Goal: Information Seeking & Learning: Learn about a topic

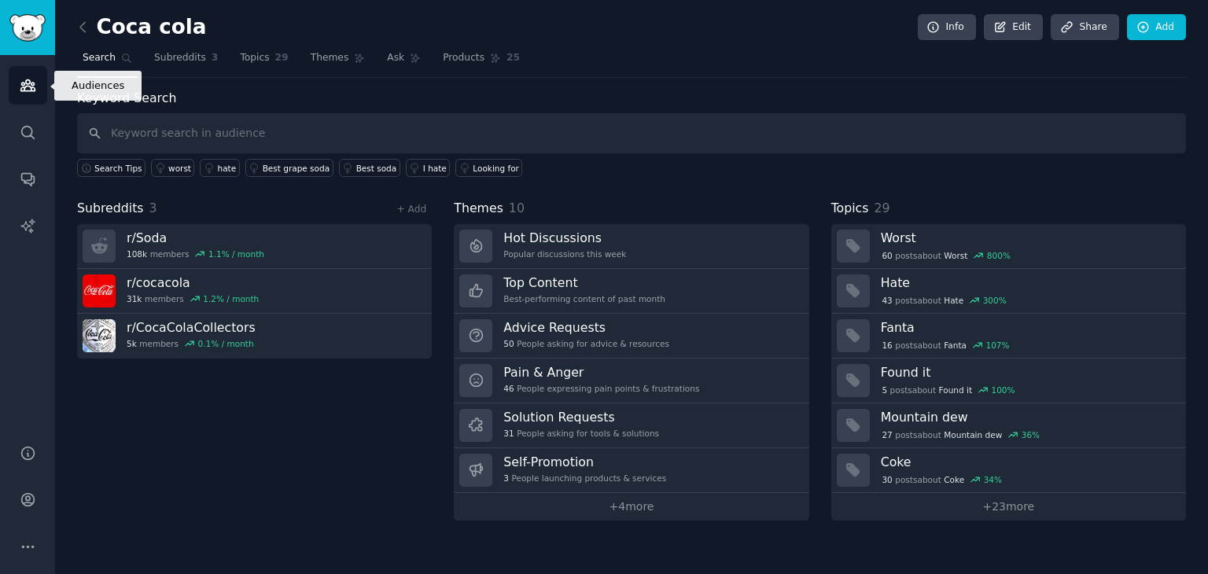
click at [24, 86] on icon "Sidebar" at bounding box center [28, 85] width 17 height 17
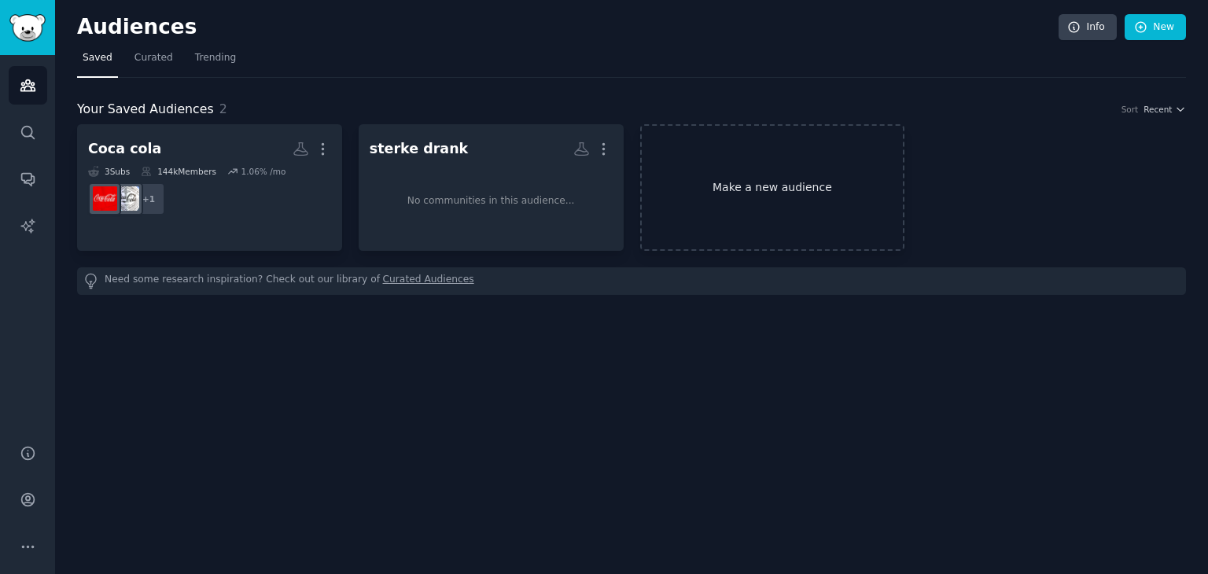
click at [745, 155] on link "Make a new audience" at bounding box center [772, 187] width 265 height 127
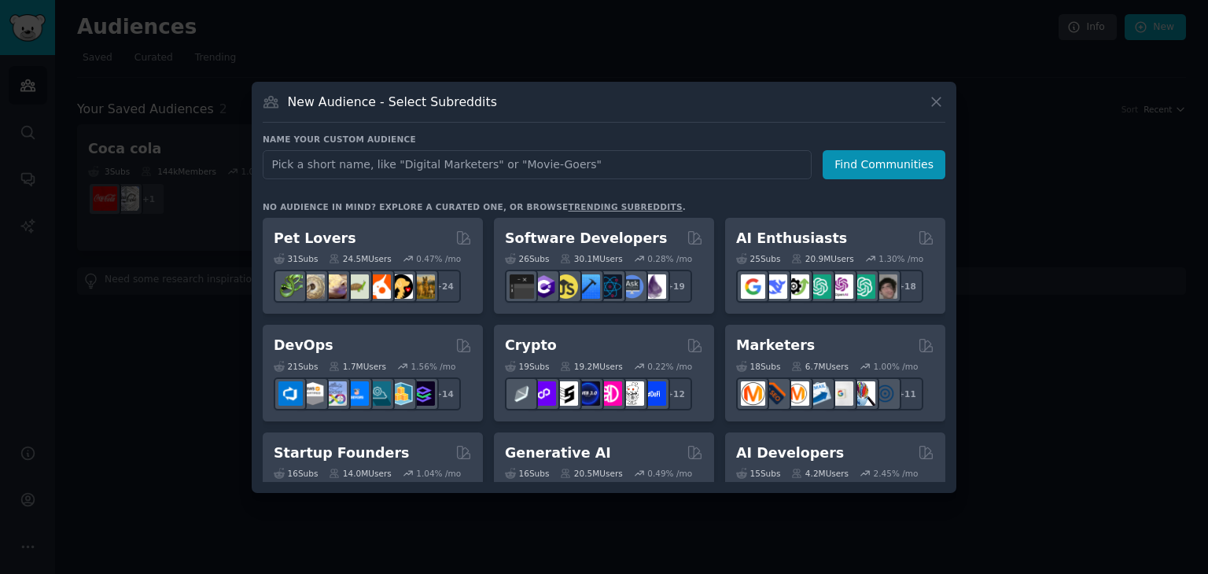
drag, startPoint x: 483, startPoint y: 94, endPoint x: 497, endPoint y: 108, distance: 19.5
click at [497, 108] on div "New Audience - Select Subreddits" at bounding box center [604, 108] width 683 height 30
drag, startPoint x: 922, startPoint y: 95, endPoint x: 931, endPoint y: 95, distance: 8.7
click at [931, 95] on div "New Audience - Select Subreddits" at bounding box center [604, 108] width 683 height 30
click at [930, 95] on icon at bounding box center [936, 102] width 17 height 17
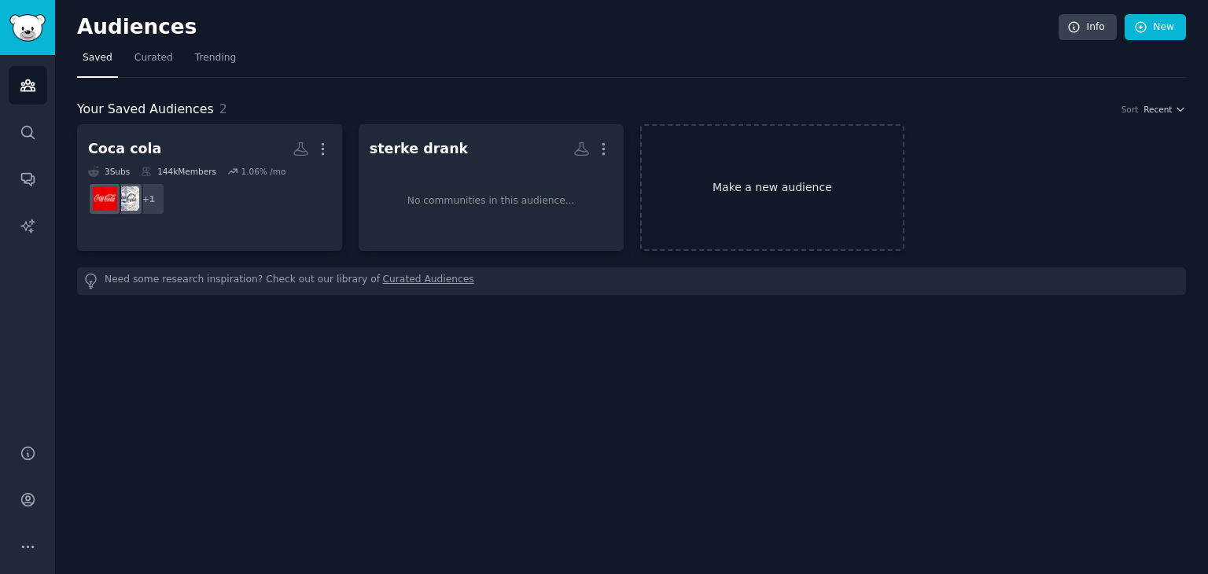
click at [714, 186] on link "Make a new audience" at bounding box center [772, 187] width 265 height 127
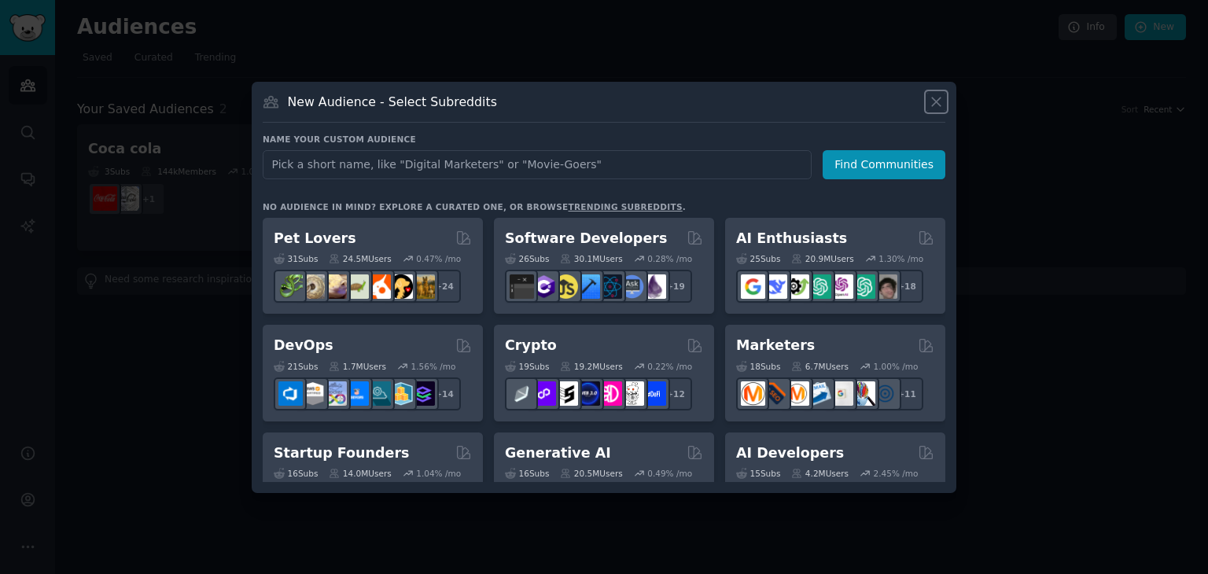
click at [934, 99] on icon at bounding box center [936, 102] width 9 height 9
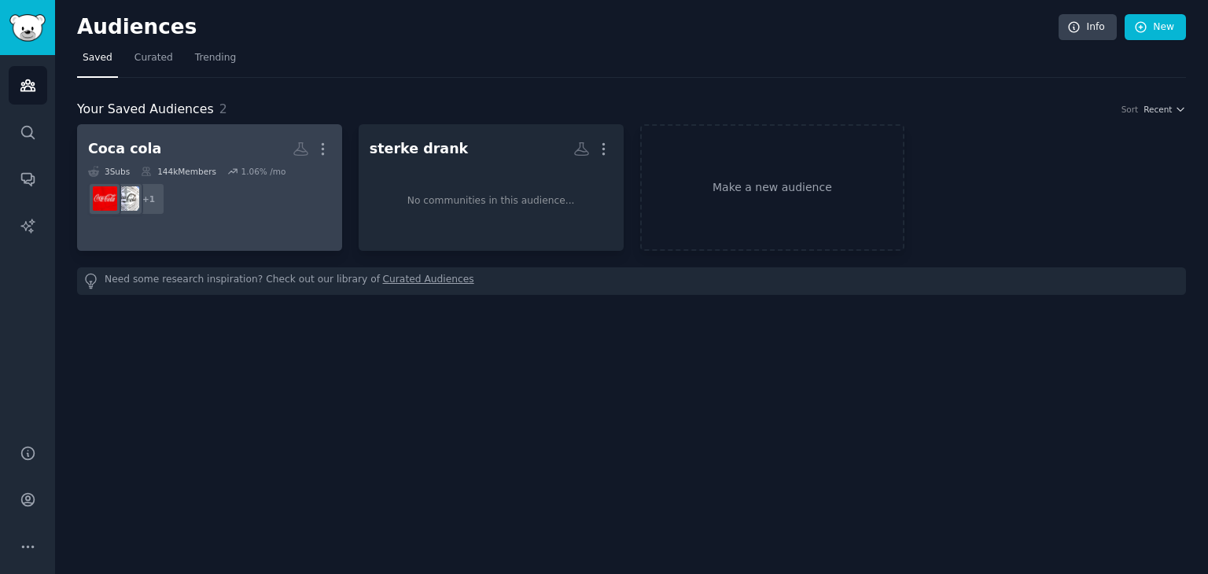
click at [267, 166] on div "1.06 % /mo" at bounding box center [263, 171] width 45 height 11
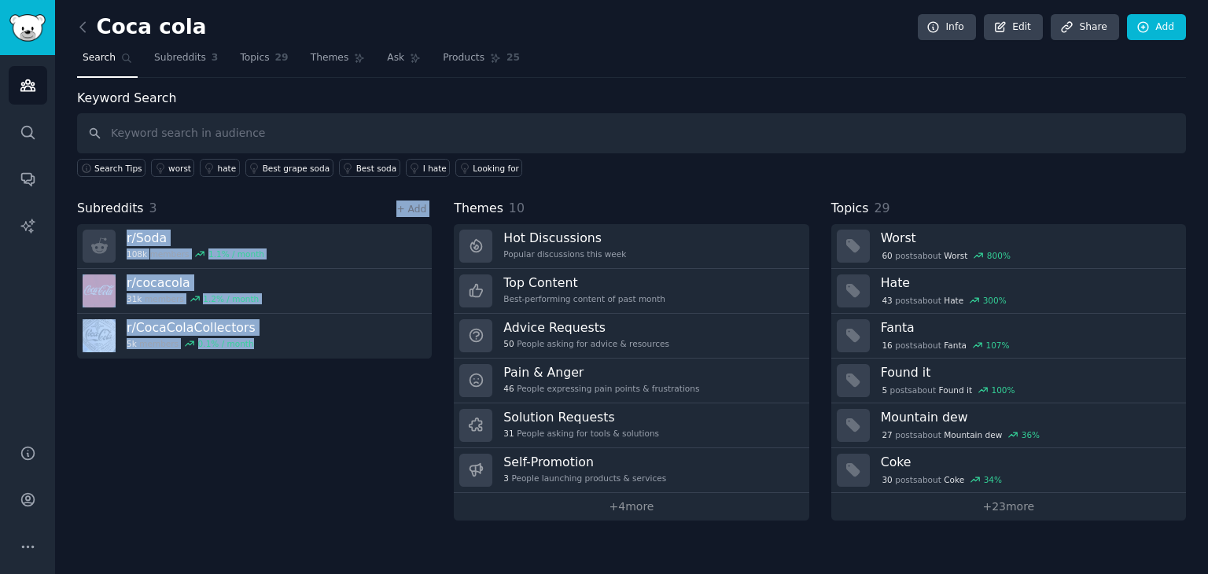
drag, startPoint x: 260, startPoint y: 376, endPoint x: 185, endPoint y: 197, distance: 193.8
click at [185, 199] on div "Subreddits 3 + Add r/ Soda 108k members 1.1 % / month r/ cocacola 31k members 1…" at bounding box center [254, 360] width 355 height 322
click at [185, 199] on div "Subreddits 3 + Add" at bounding box center [254, 209] width 355 height 20
drag, startPoint x: 73, startPoint y: 202, endPoint x: 336, endPoint y: 447, distance: 358.9
click at [336, 447] on div "Coca cola Info Edit Share Add Search Subreddits 3 Topics 29 Themes Ask Products…" at bounding box center [631, 287] width 1153 height 574
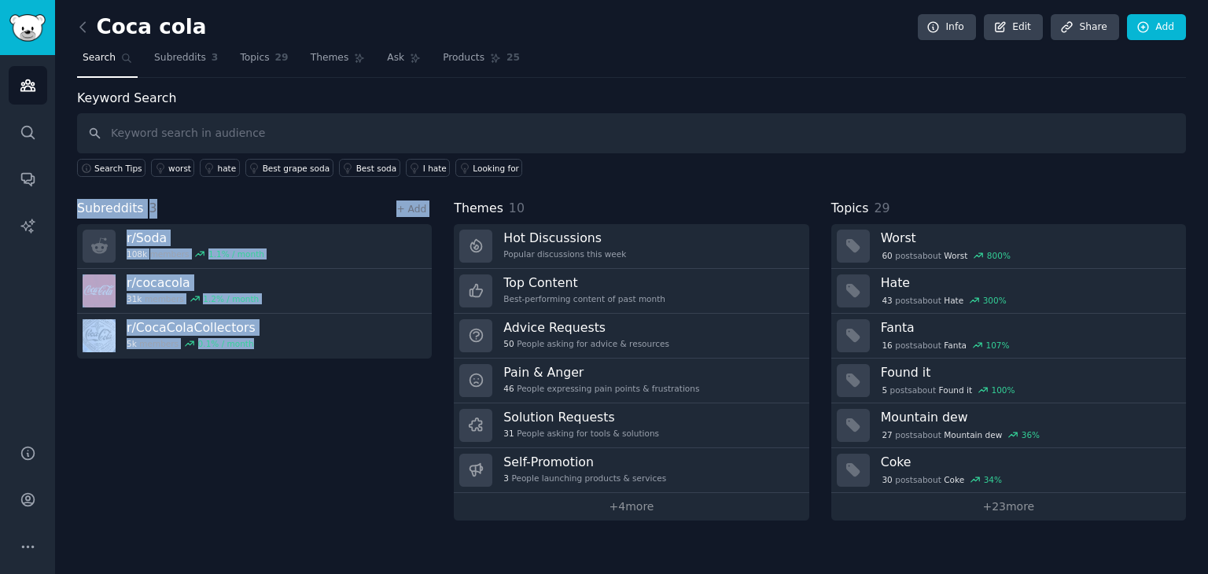
click at [336, 447] on div "Subreddits 3 + Add r/ Soda 108k members 1.1 % / month r/ cocacola 31k members 1…" at bounding box center [254, 360] width 355 height 322
drag, startPoint x: 77, startPoint y: 211, endPoint x: 158, endPoint y: 381, distance: 188.9
click at [158, 381] on div "Subreddits 3 + Add r/ Soda 108k members 1.1 % / month r/ cocacola 31k members 1…" at bounding box center [254, 360] width 355 height 322
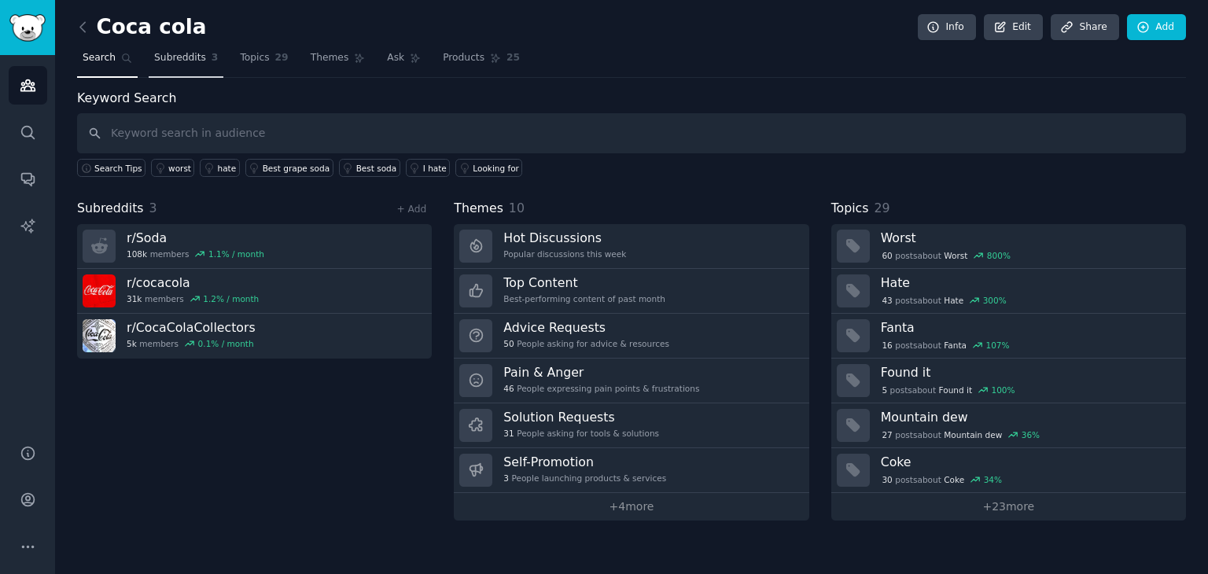
click at [160, 64] on span "Subreddits" at bounding box center [180, 58] width 52 height 14
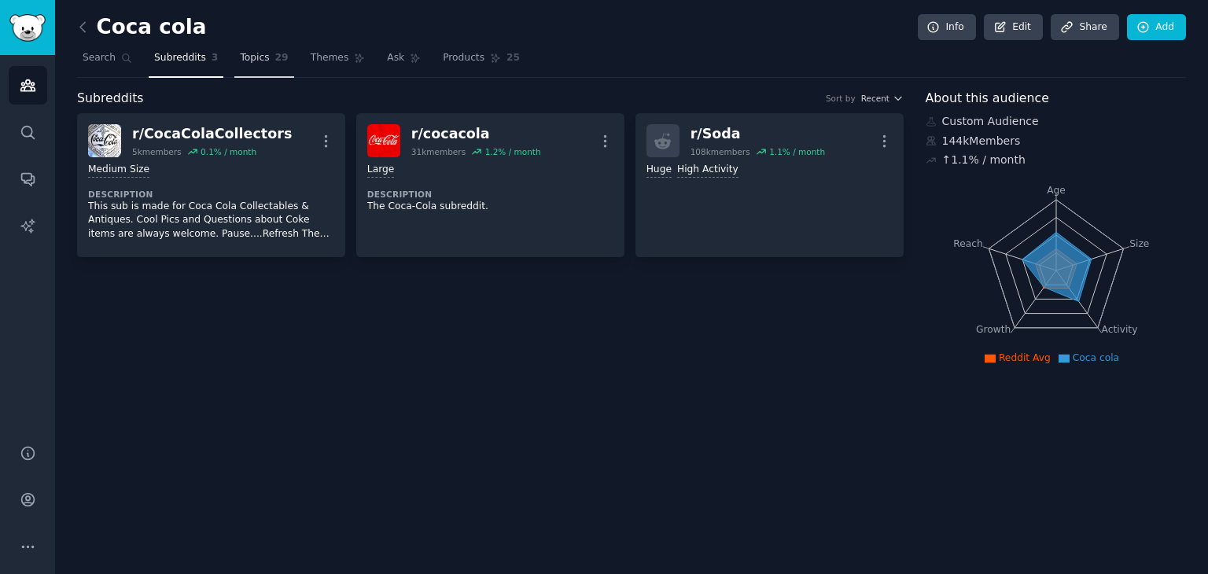
click at [266, 75] on link "Topics 29" at bounding box center [263, 62] width 59 height 32
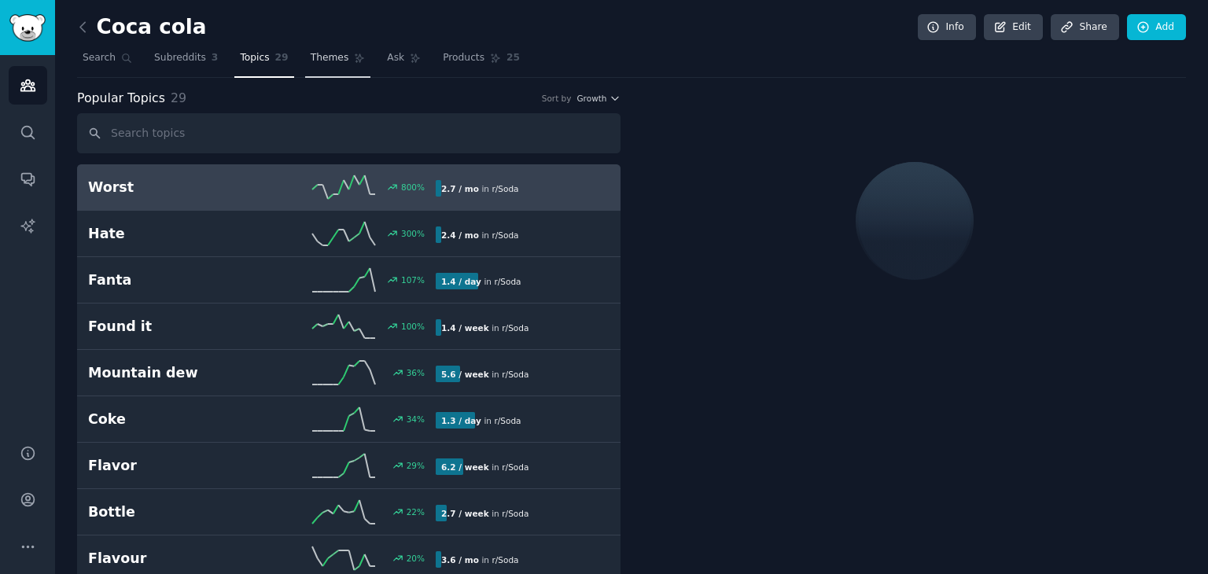
click at [323, 64] on link "Themes" at bounding box center [338, 62] width 66 height 32
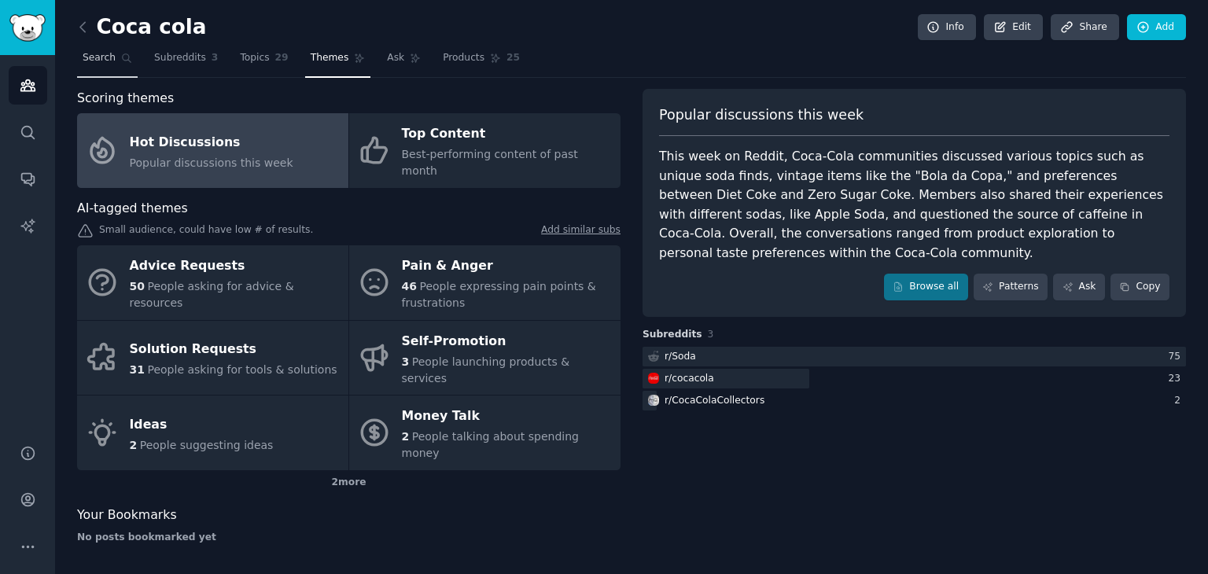
click at [86, 53] on span "Search" at bounding box center [99, 58] width 33 height 14
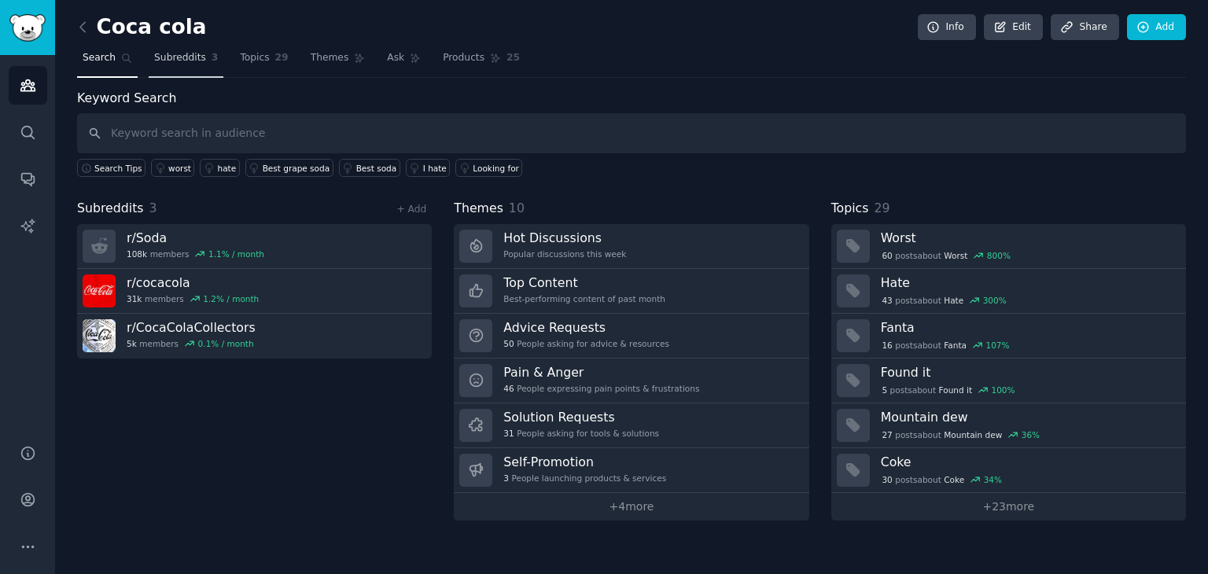
click at [179, 61] on span "Subreddits" at bounding box center [180, 58] width 52 height 14
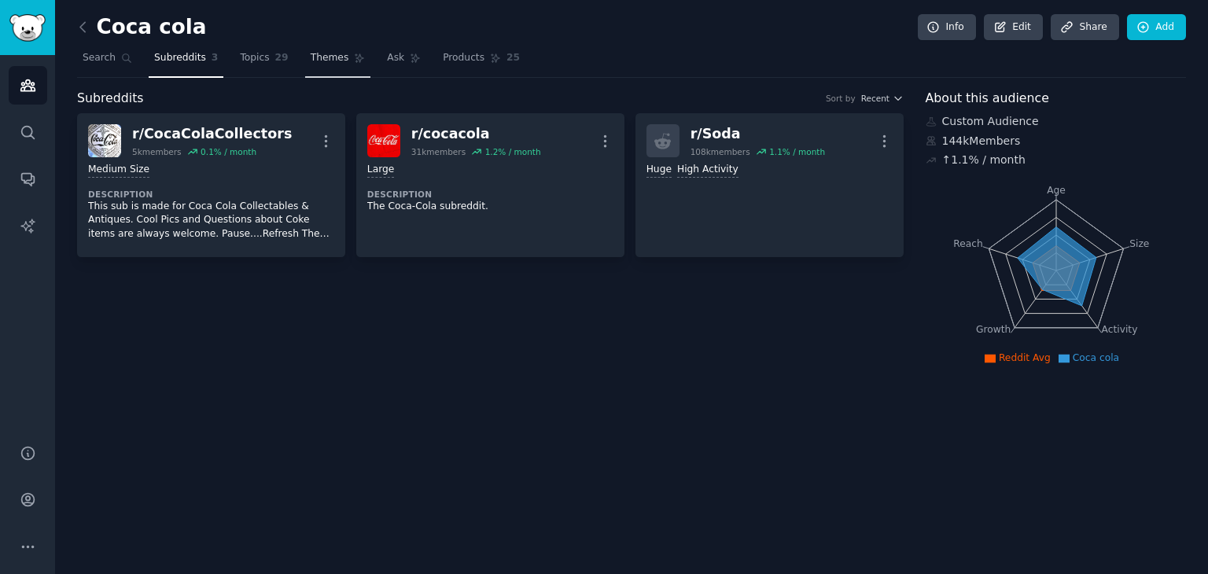
click at [315, 75] on link "Themes" at bounding box center [338, 62] width 66 height 32
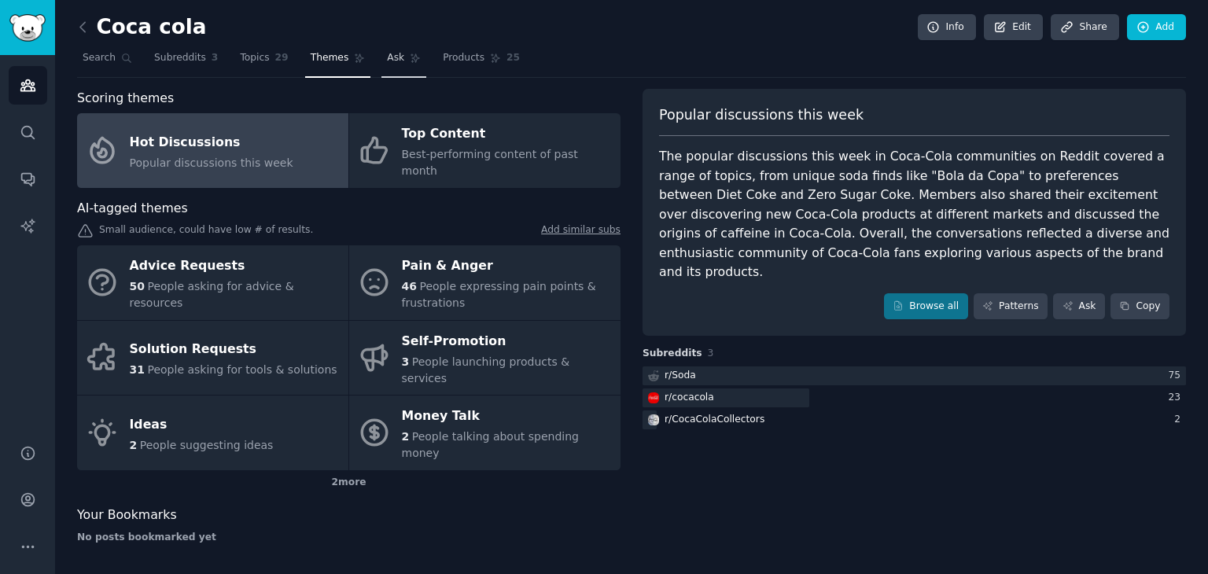
click at [403, 64] on link "Ask" at bounding box center [403, 62] width 45 height 32
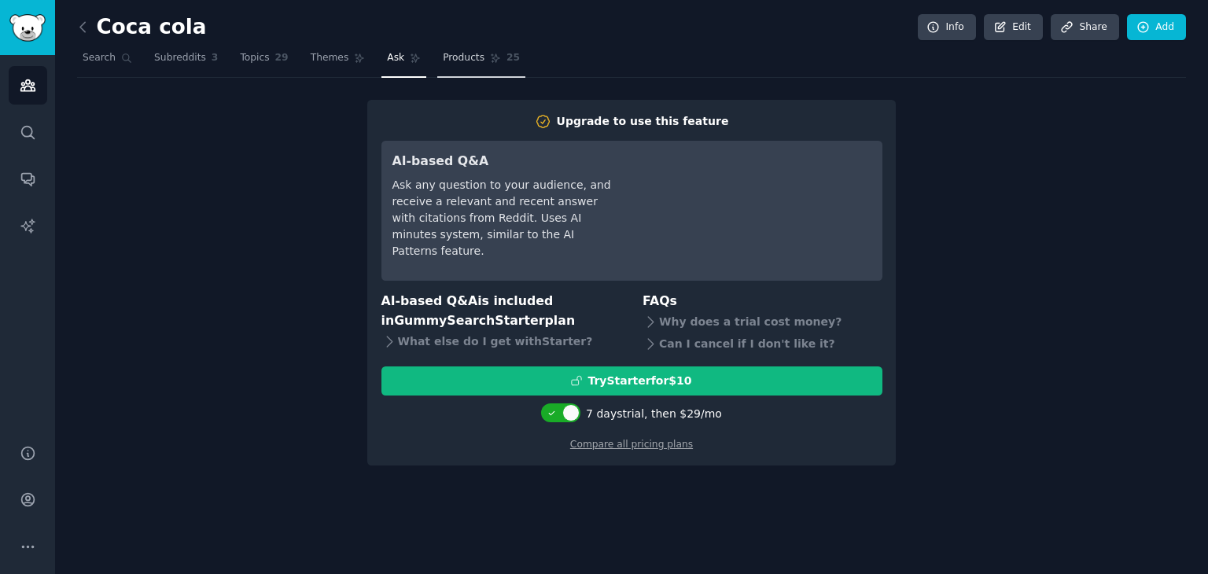
click at [452, 62] on span "Products" at bounding box center [464, 58] width 42 height 14
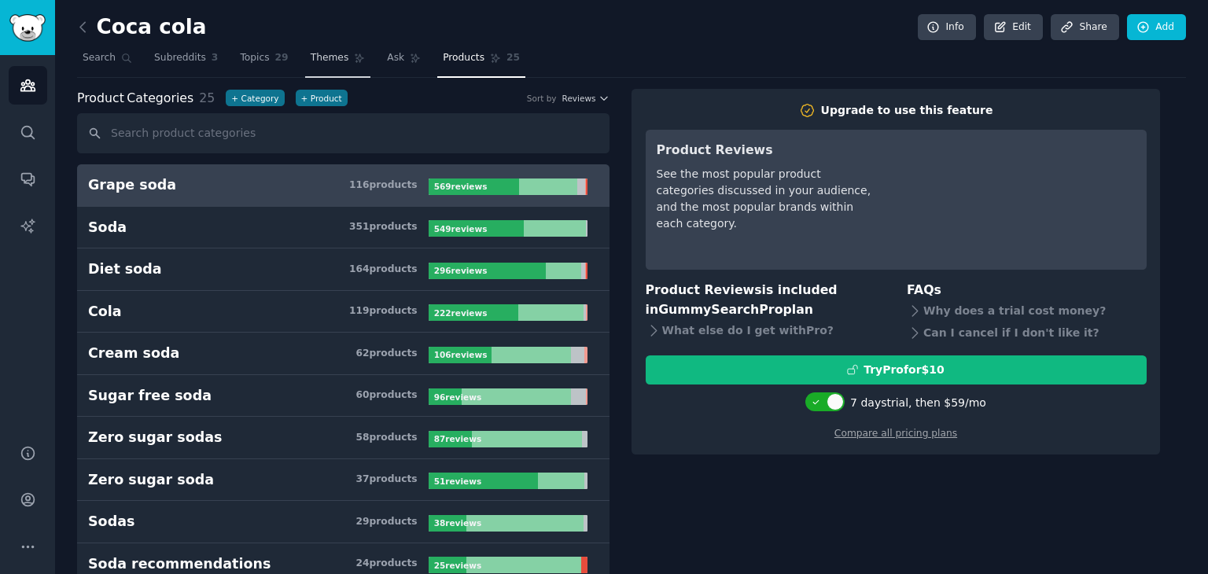
click at [311, 51] on span "Themes" at bounding box center [330, 58] width 39 height 14
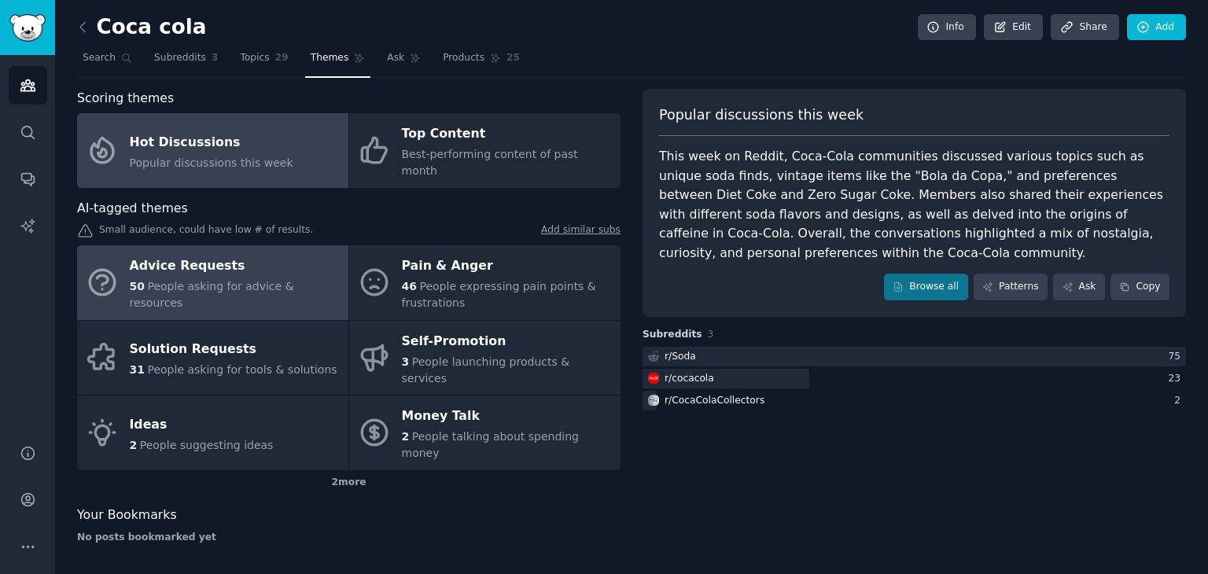
click at [238, 259] on div "Advice Requests" at bounding box center [235, 266] width 211 height 25
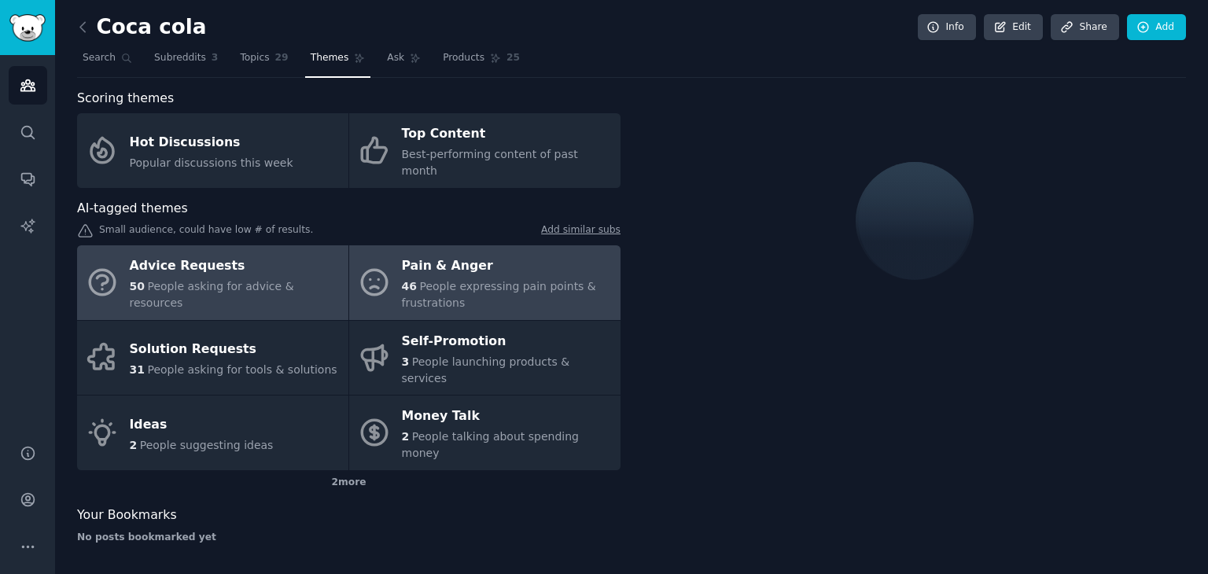
click at [423, 254] on div "Pain & Anger" at bounding box center [507, 266] width 211 height 25
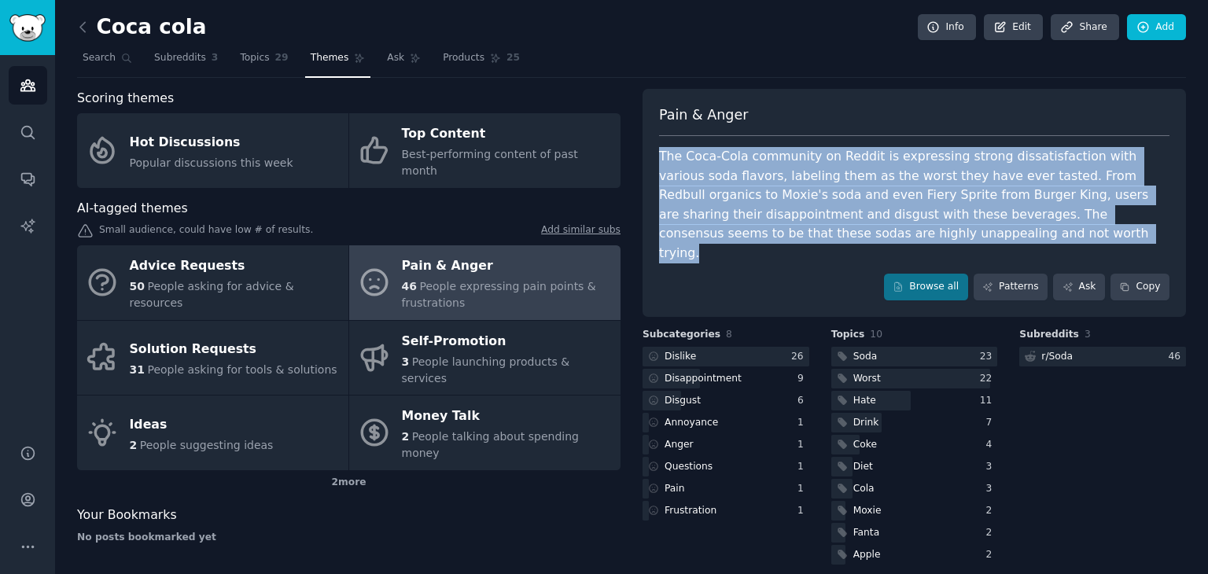
drag, startPoint x: 656, startPoint y: 149, endPoint x: 884, endPoint y: 245, distance: 247.4
click at [884, 245] on div "Pain & Anger The Coca-Cola community on Reddit is expressing strong dissatisfac…" at bounding box center [913, 203] width 543 height 228
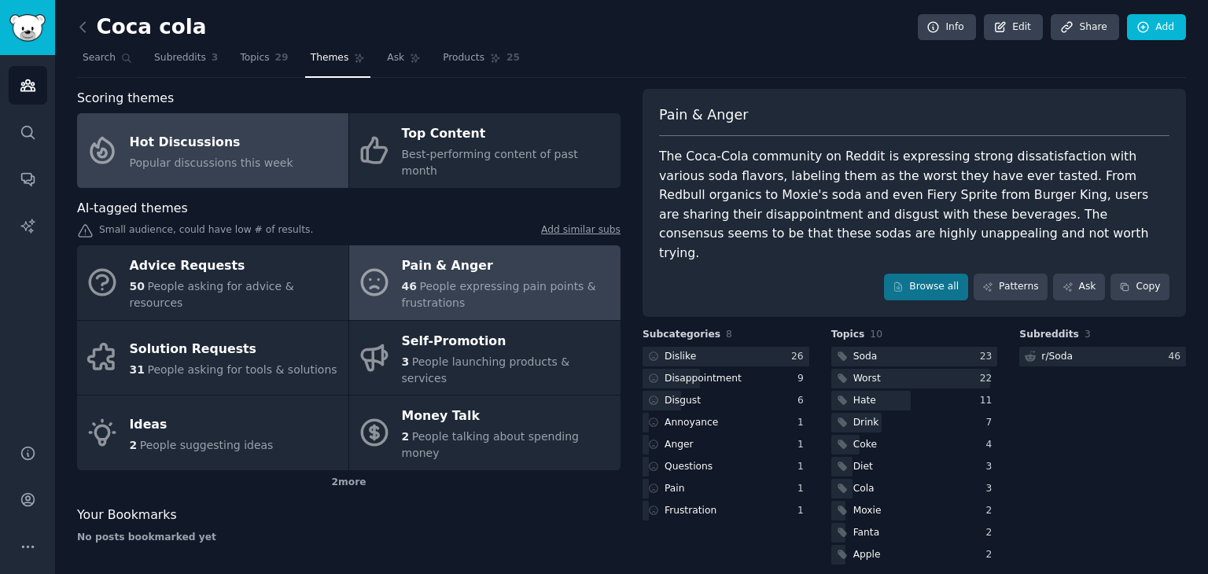
click at [334, 125] on link "Hot Discussions Popular discussions this week" at bounding box center [212, 150] width 271 height 75
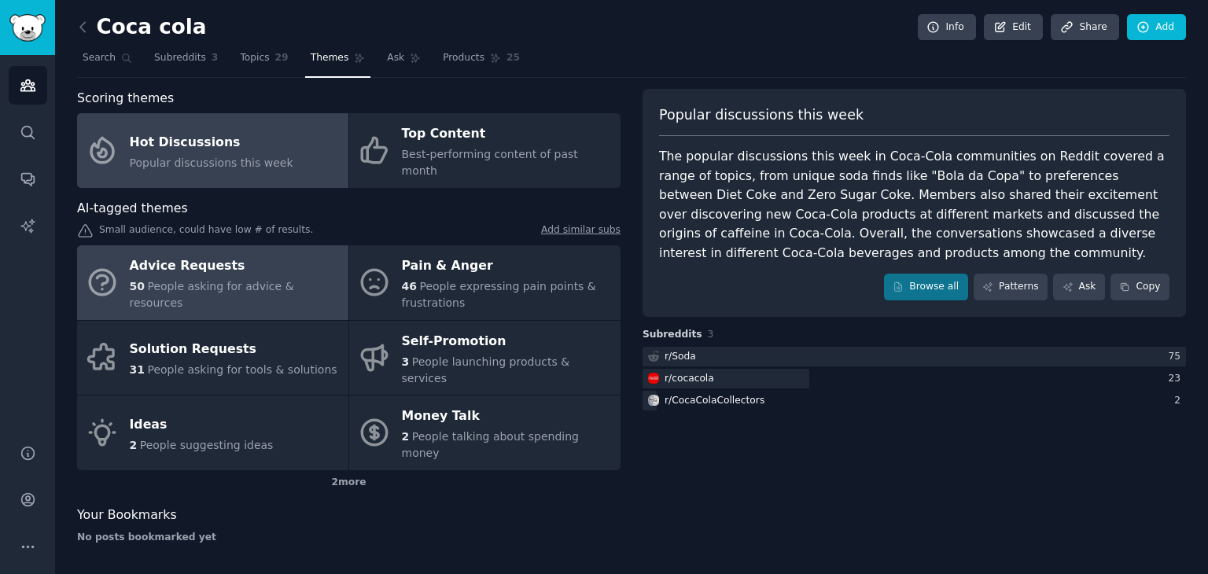
click at [205, 245] on link "Advice Requests 50 People asking for advice & resources" at bounding box center [212, 282] width 271 height 75
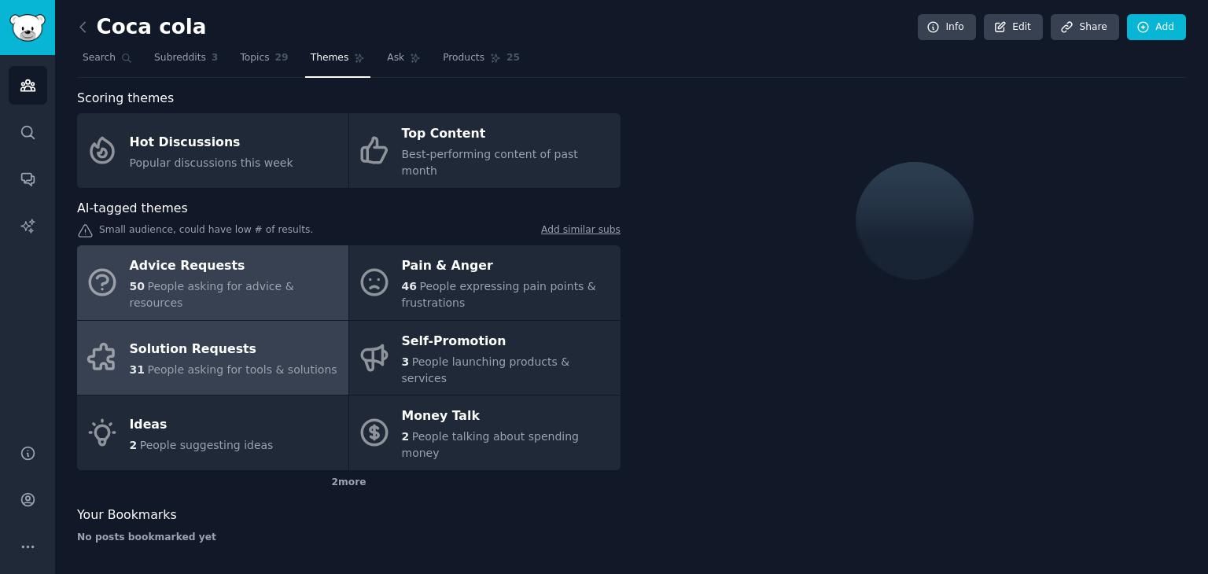
click at [228, 321] on link "Solution Requests 31 People asking for tools & solutions" at bounding box center [212, 358] width 271 height 75
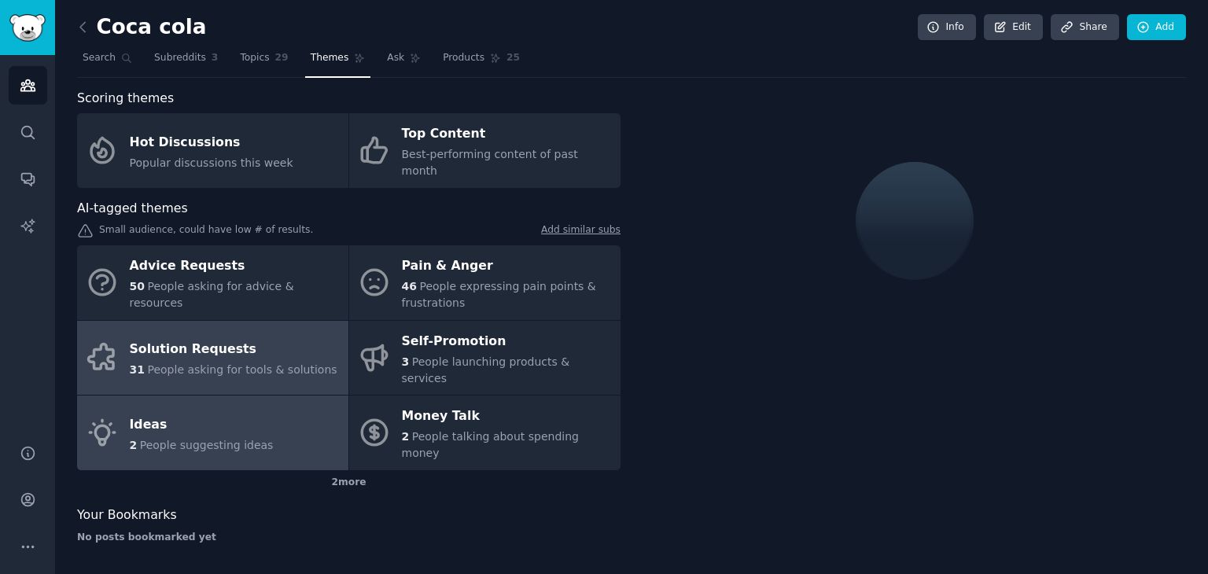
click at [247, 396] on link "Ideas 2 People suggesting ideas" at bounding box center [212, 433] width 271 height 75
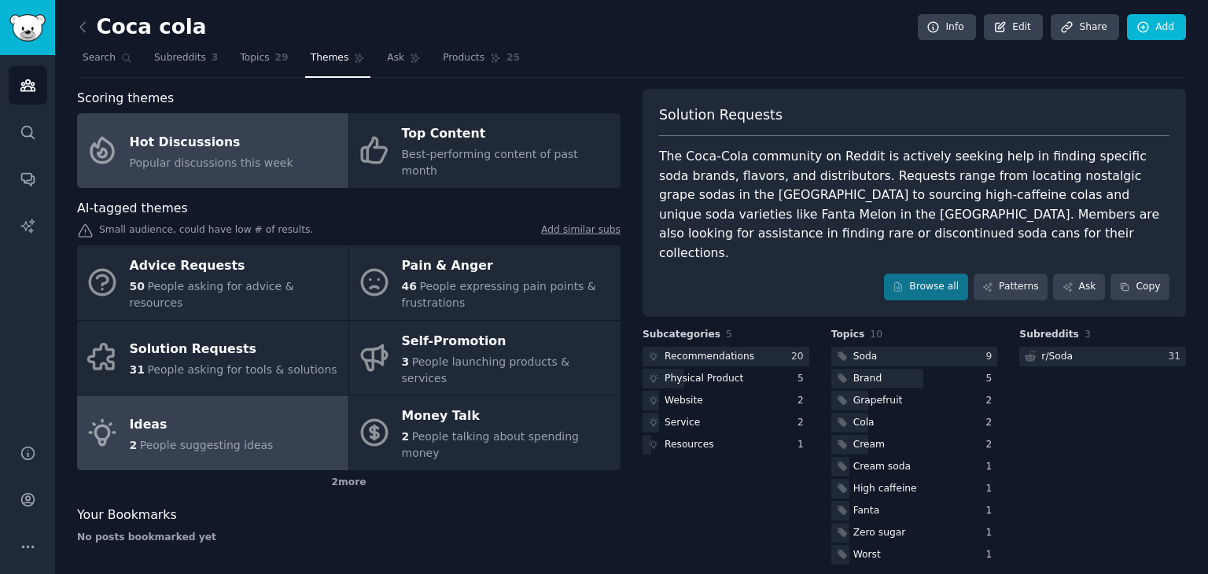
click at [224, 161] on div "Popular discussions this week" at bounding box center [212, 163] width 164 height 17
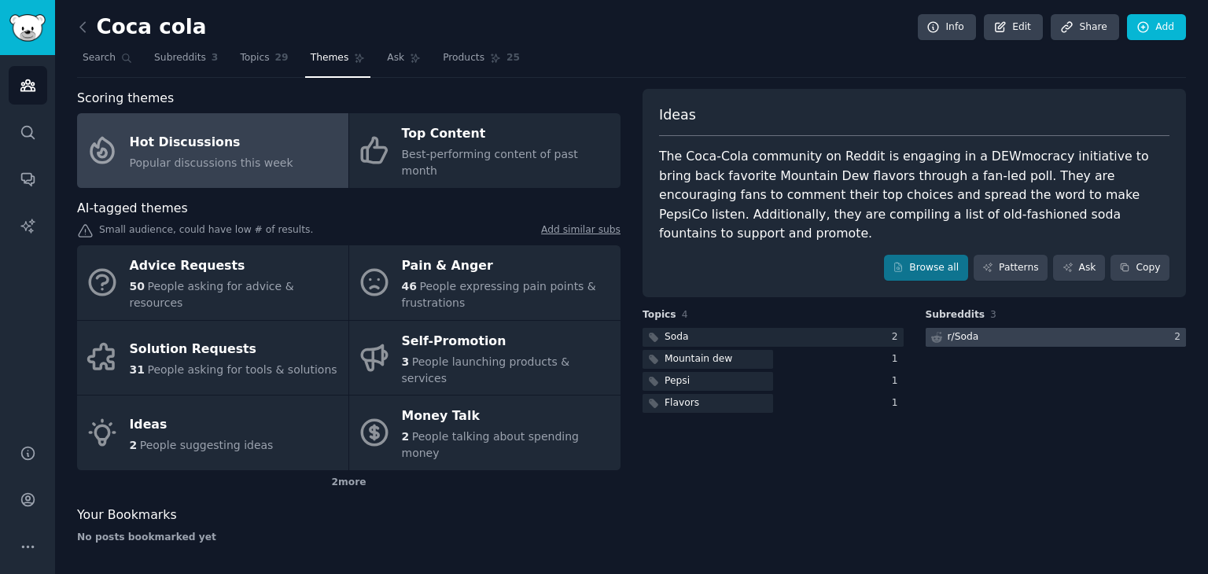
click at [974, 330] on div "r/ Soda" at bounding box center [963, 337] width 31 height 14
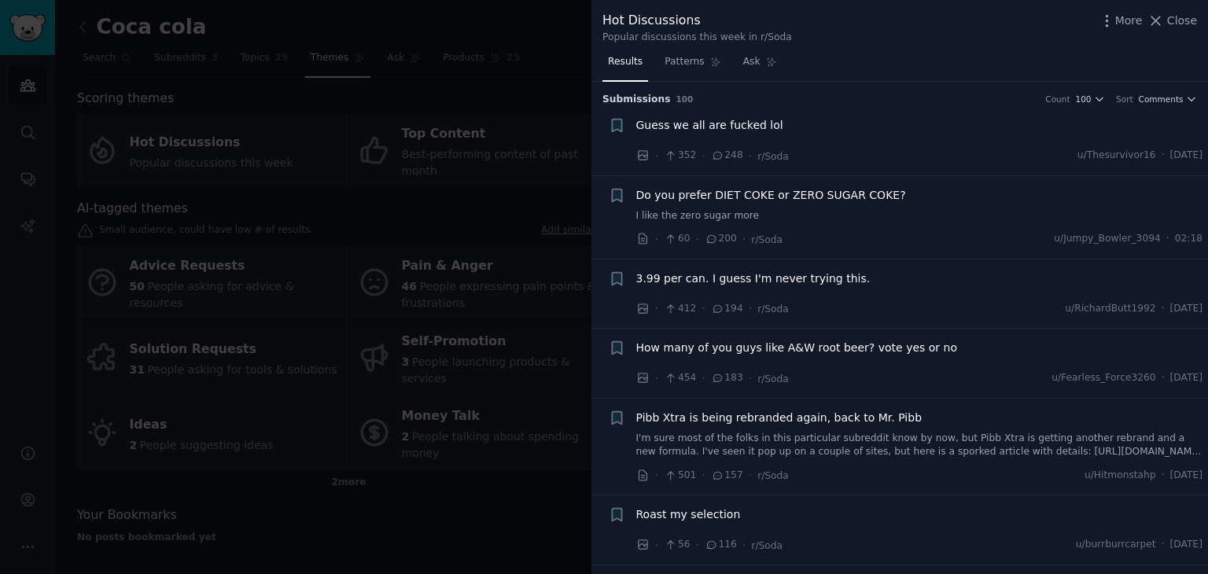
click at [510, 174] on div at bounding box center [604, 287] width 1208 height 574
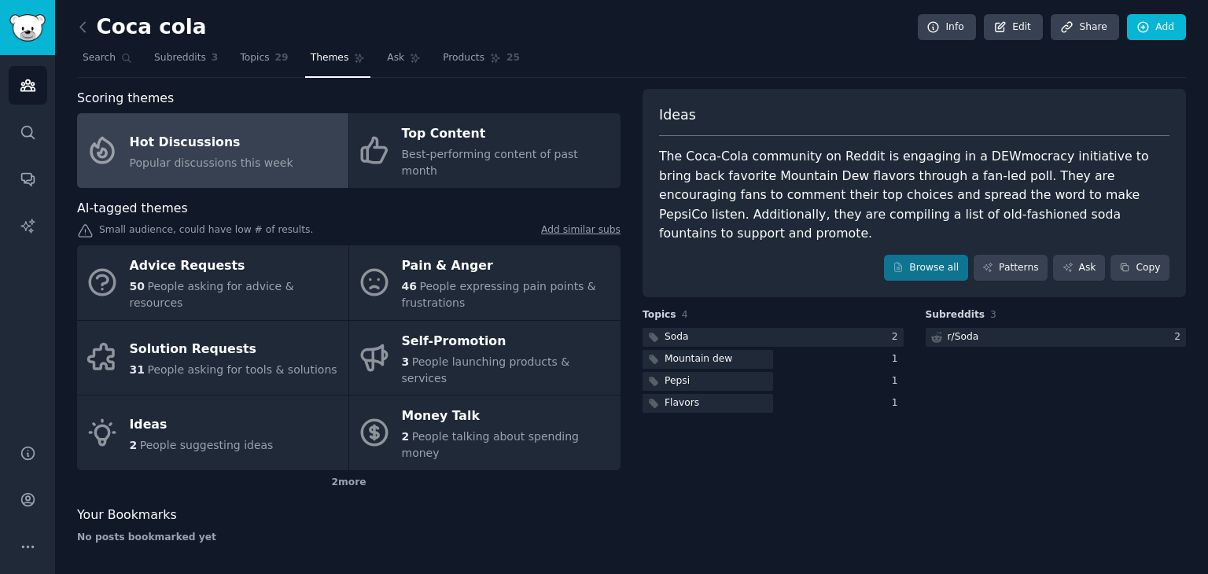
click at [659, 140] on div "Ideas The Coca-Cola community on Reddit is engaging in a DEWmocracy initiative …" at bounding box center [913, 193] width 543 height 209
click at [1012, 328] on div at bounding box center [1056, 338] width 261 height 20
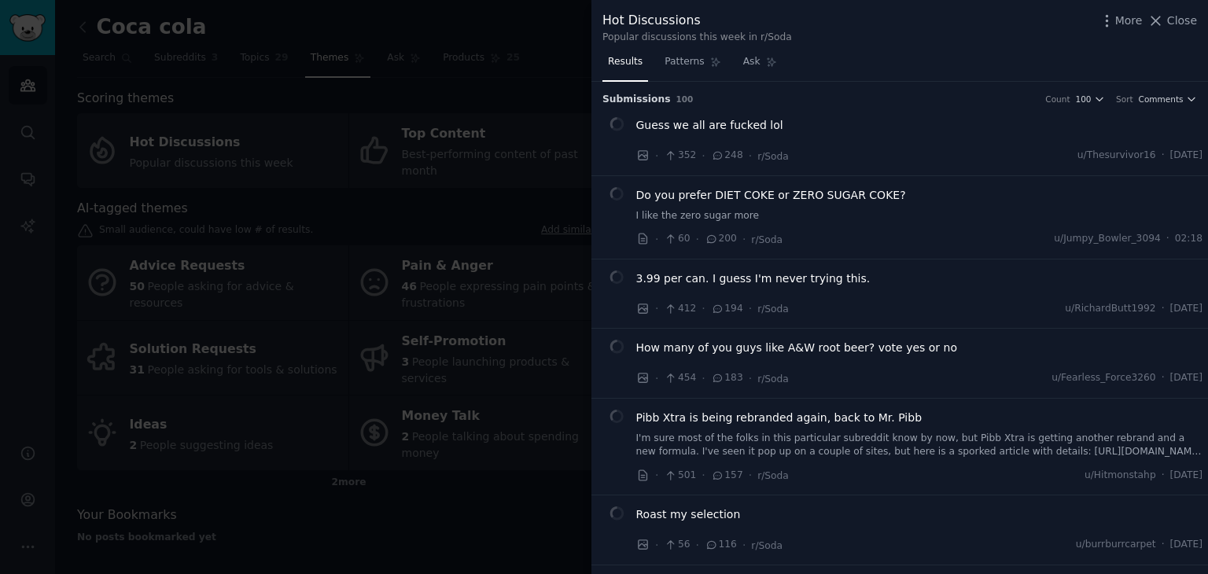
click at [215, 134] on div at bounding box center [604, 287] width 1208 height 574
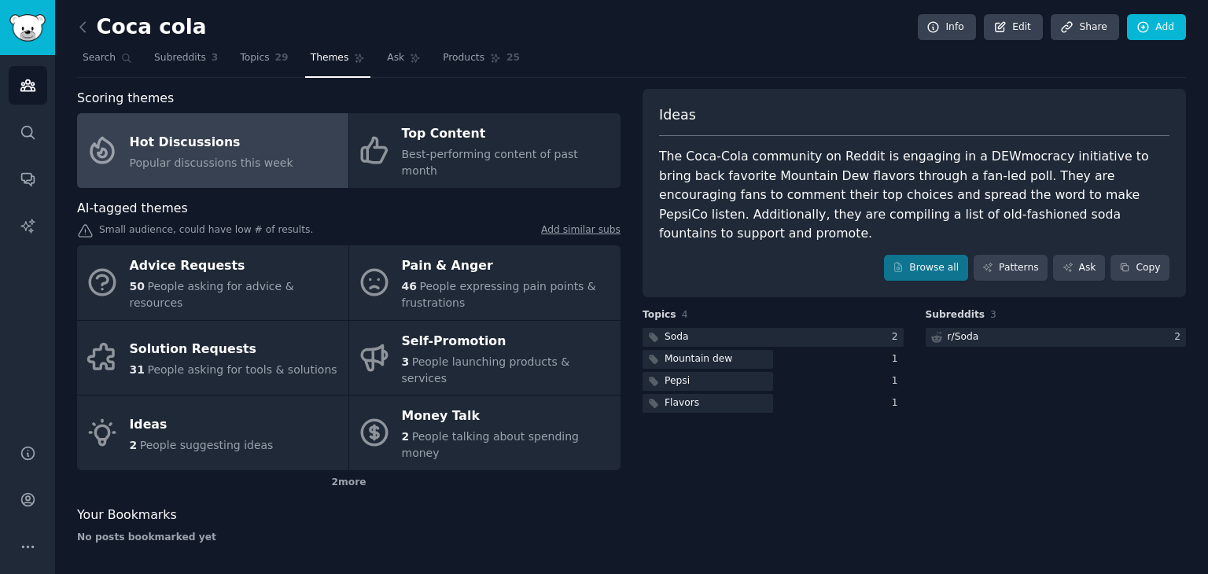
click at [216, 136] on div "Hot Discussions" at bounding box center [212, 142] width 164 height 25
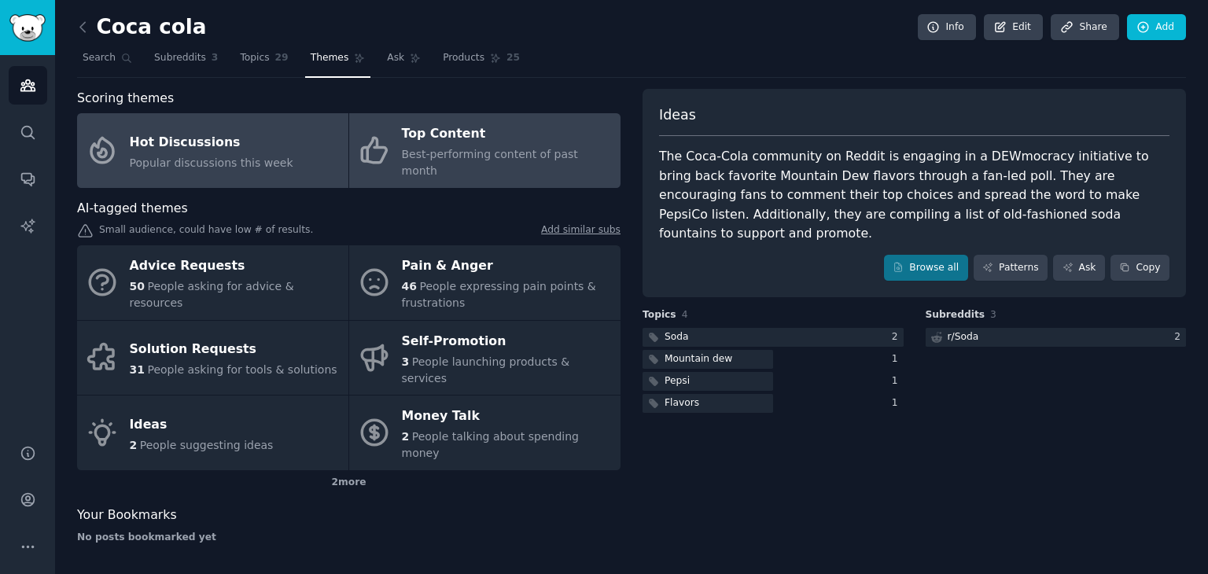
click at [480, 123] on div "Top Content" at bounding box center [507, 134] width 211 height 25
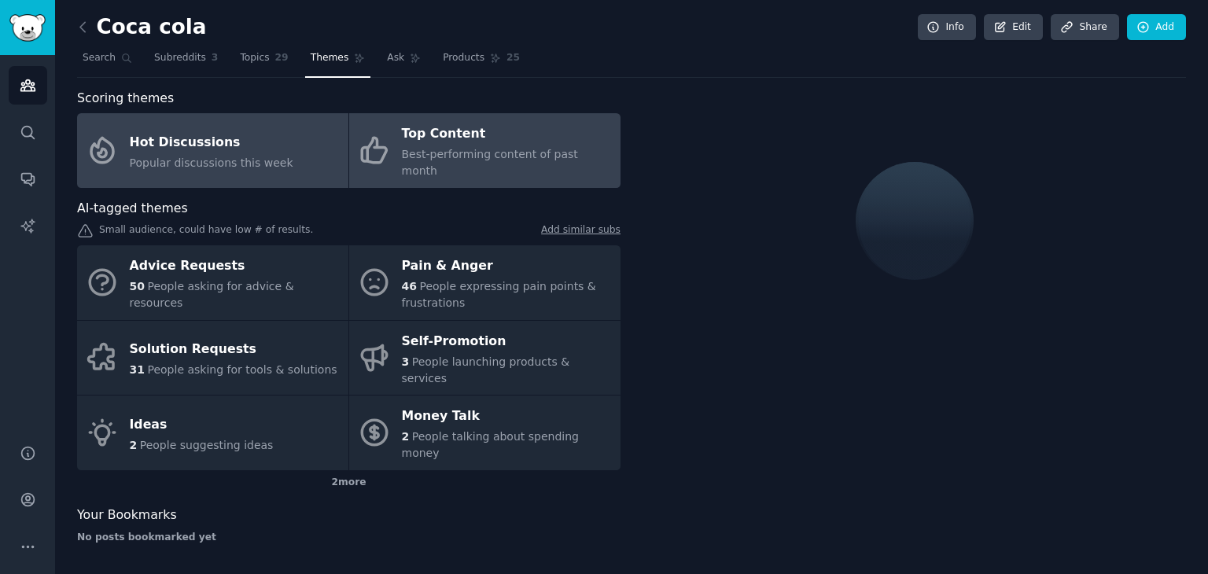
click at [252, 130] on div "Hot Discussions" at bounding box center [212, 142] width 164 height 25
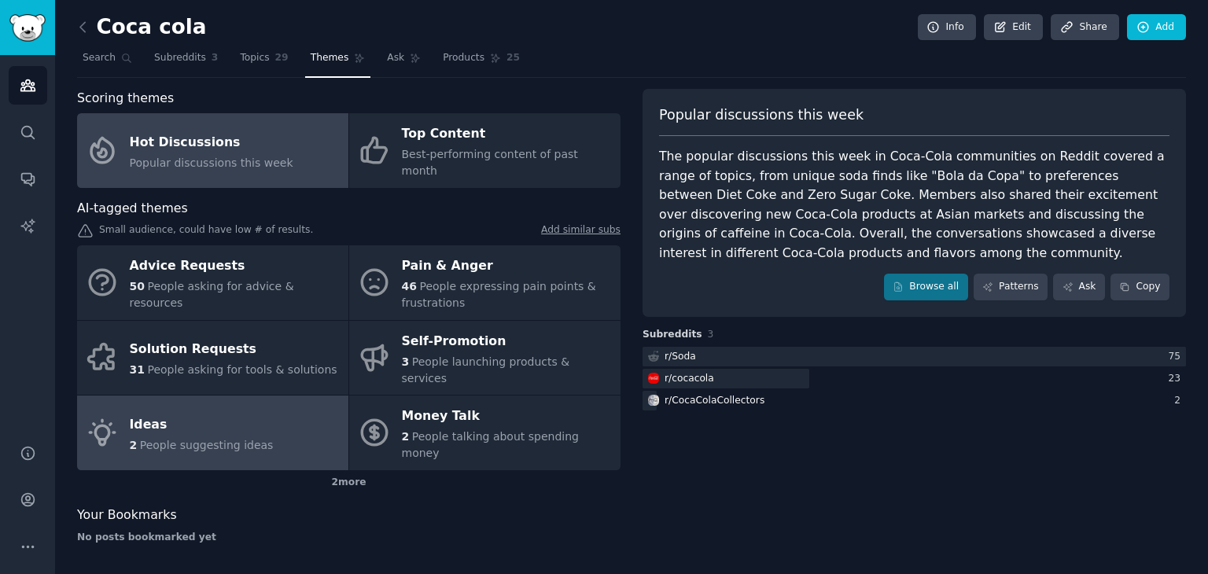
click at [270, 396] on link "Ideas 2 People suggesting ideas" at bounding box center [212, 433] width 271 height 75
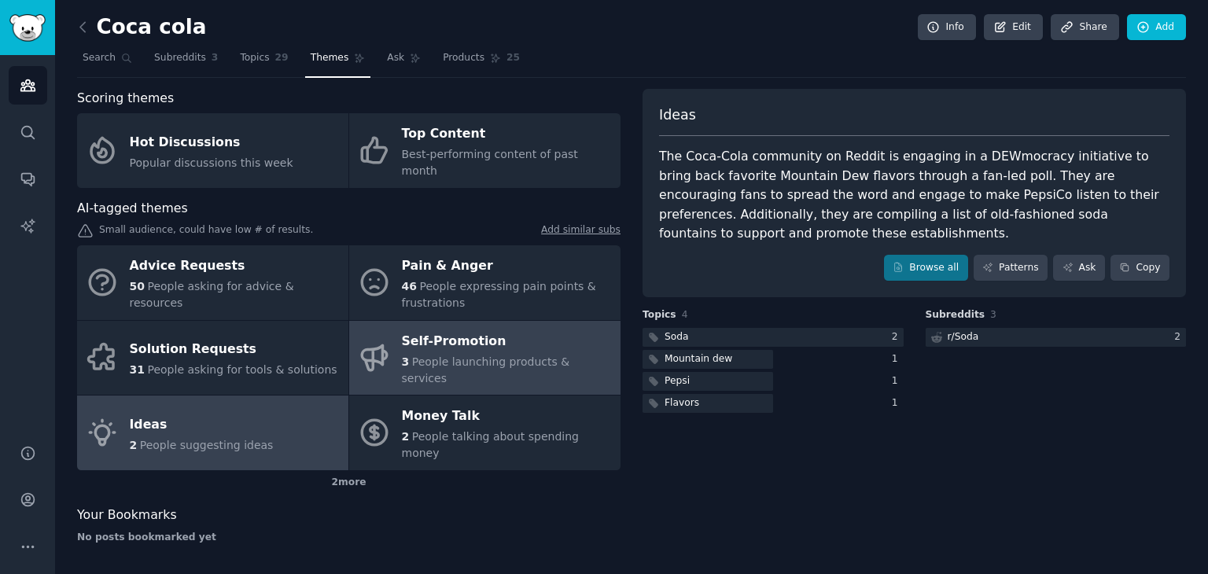
click at [491, 329] on div "Self-Promotion" at bounding box center [507, 341] width 211 height 25
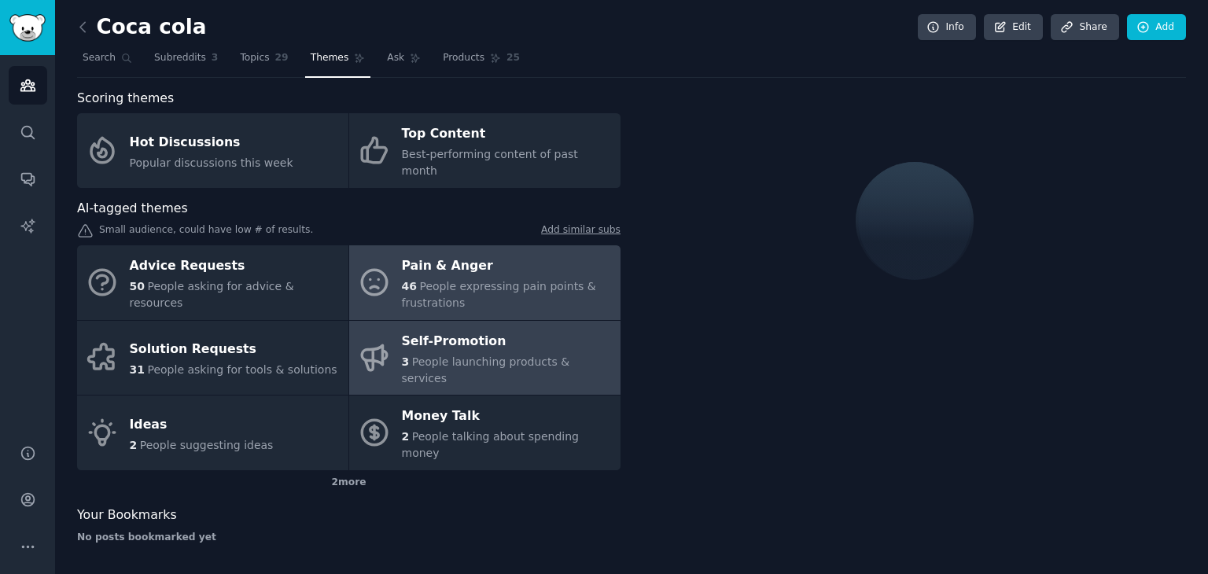
click at [501, 256] on div "Pain & Anger" at bounding box center [507, 266] width 211 height 25
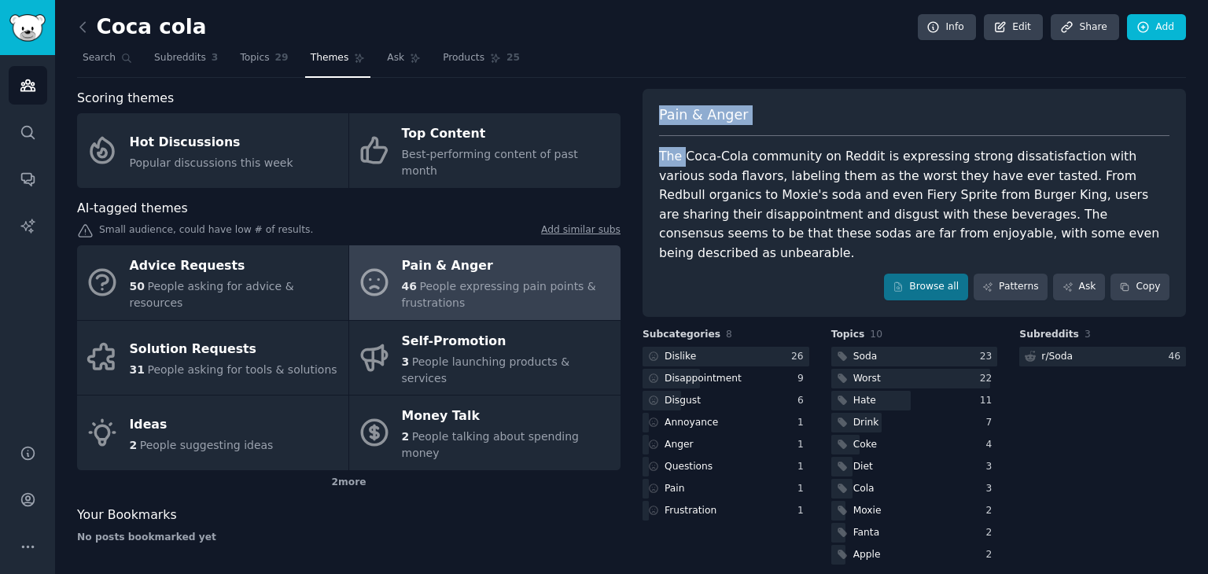
drag, startPoint x: 659, startPoint y: 110, endPoint x: 681, endPoint y: 134, distance: 32.9
click at [681, 134] on div "Pain & Anger" at bounding box center [914, 120] width 510 height 31
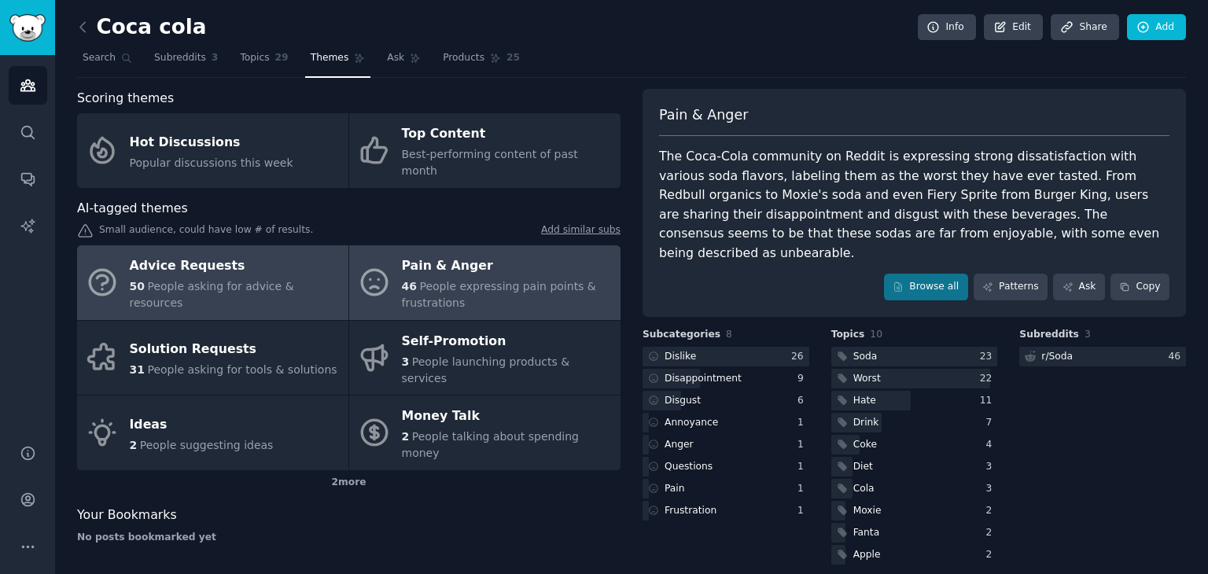
click at [225, 245] on link "Advice Requests 50 People asking for advice & resources" at bounding box center [212, 282] width 271 height 75
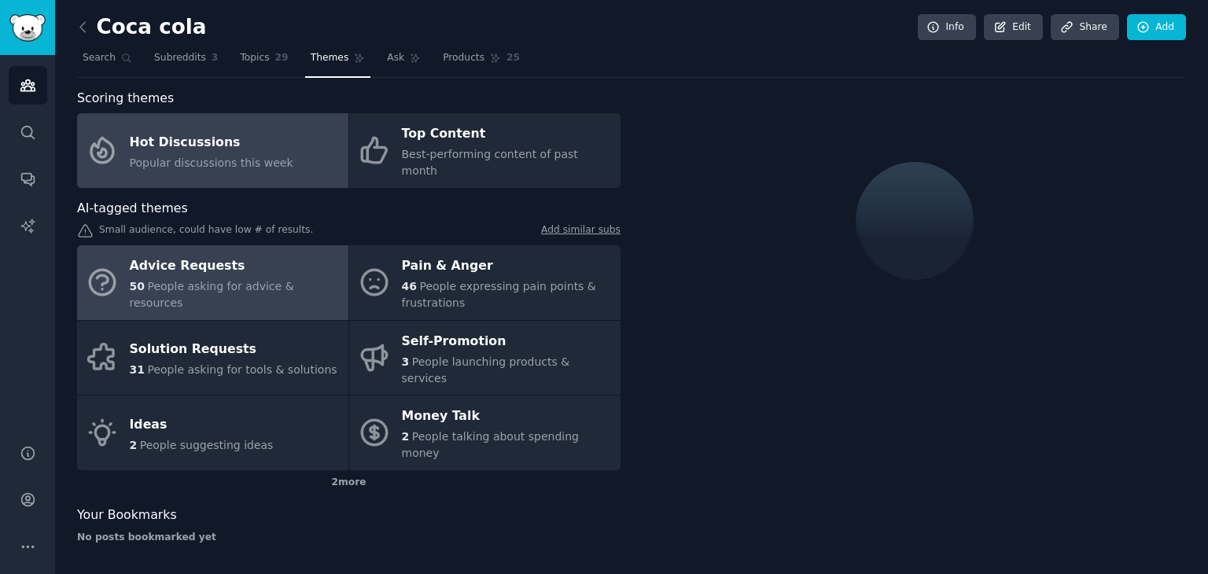
click at [252, 133] on div "Hot Discussions" at bounding box center [212, 142] width 164 height 25
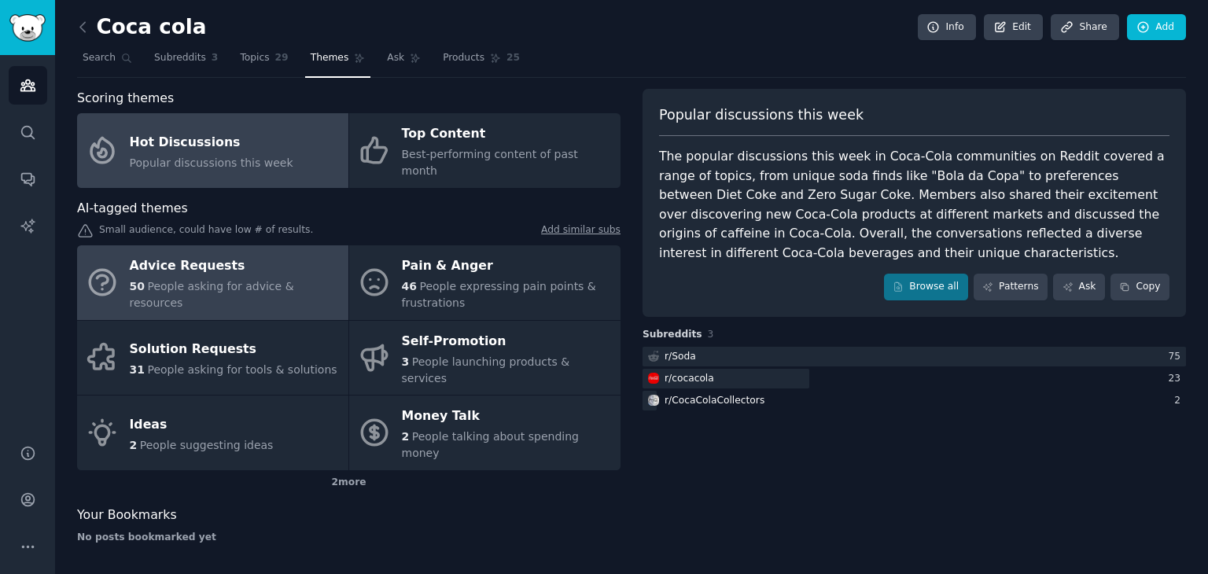
click at [214, 265] on div "Advice Requests" at bounding box center [235, 266] width 211 height 25
